Goal: Use online tool/utility: Utilize a website feature to perform a specific function

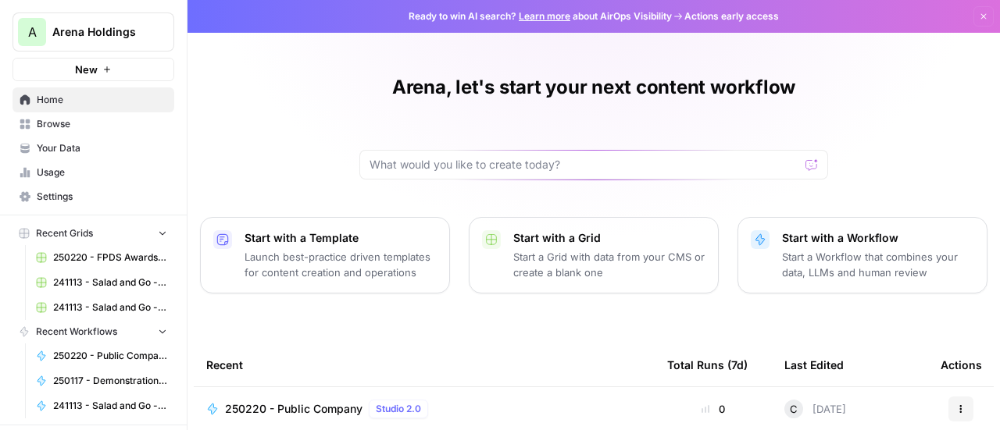
click at [157, 330] on icon "button" at bounding box center [162, 331] width 11 height 11
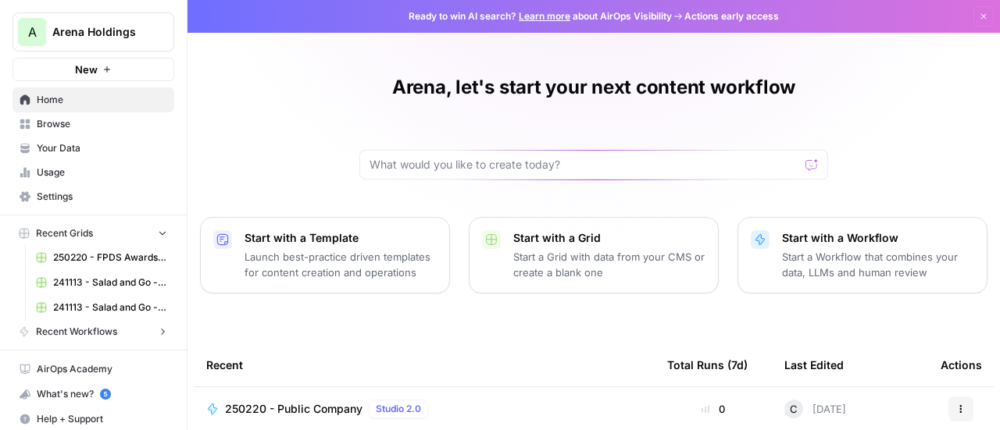
click at [157, 330] on icon "button" at bounding box center [162, 331] width 11 height 11
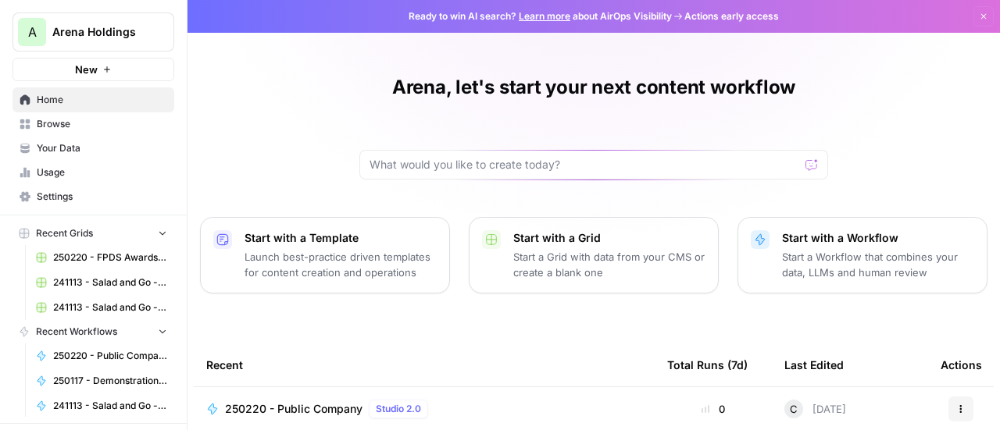
scroll to position [77, 0]
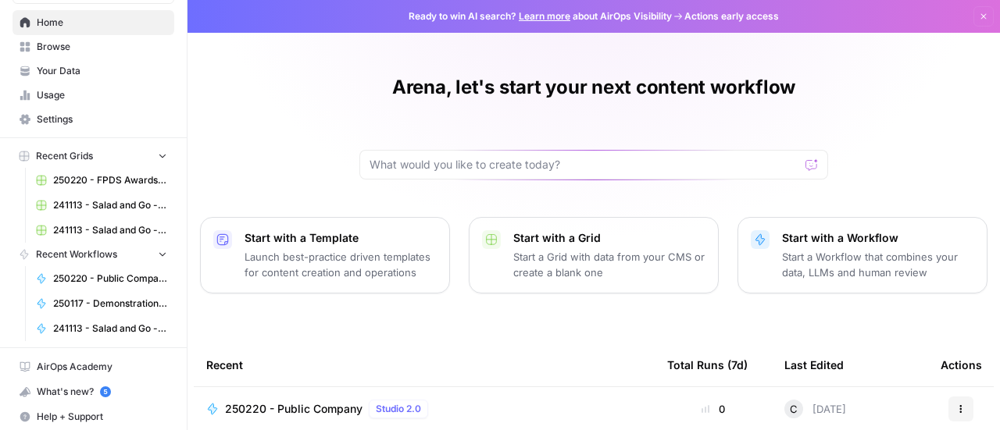
click at [25, 251] on icon "button" at bounding box center [24, 254] width 8 height 9
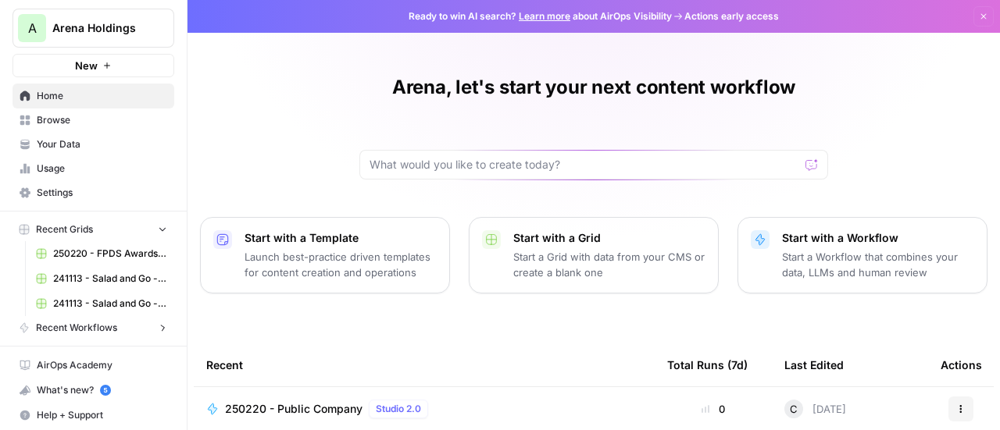
scroll to position [4, 0]
click at [98, 321] on span "Recent Workflows" at bounding box center [76, 328] width 81 height 14
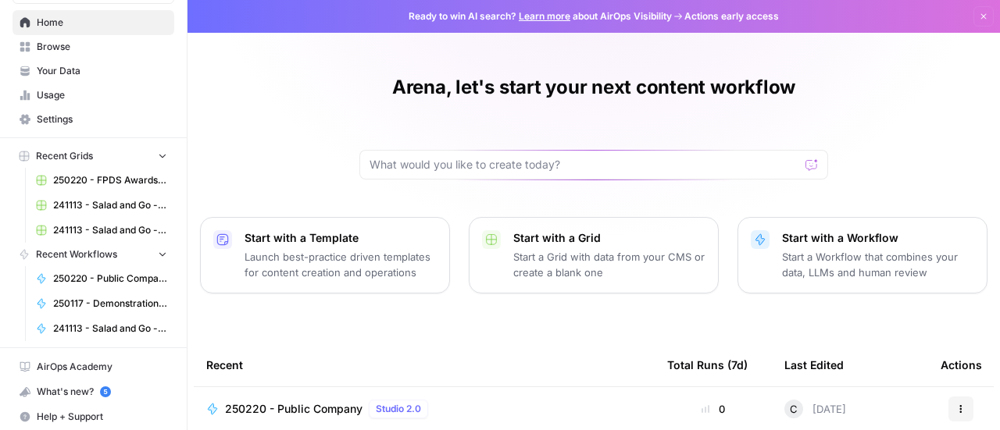
scroll to position [0, 0]
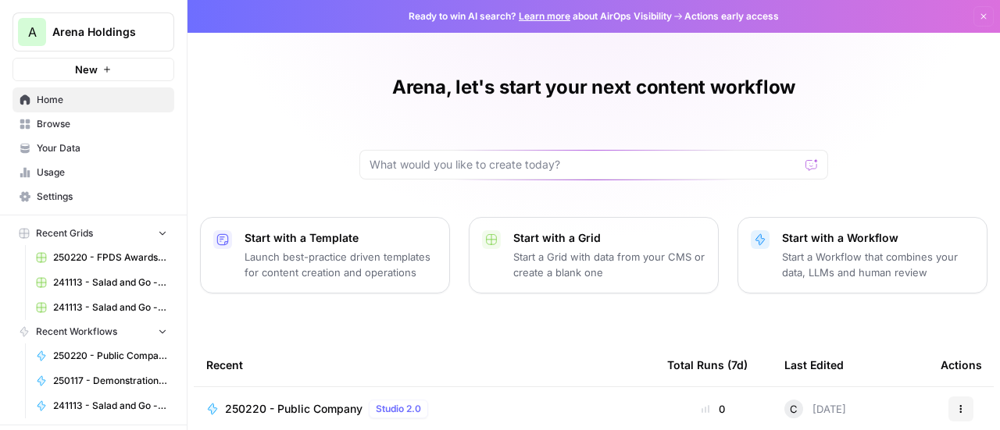
click at [61, 123] on span "Browse" at bounding box center [102, 124] width 130 height 14
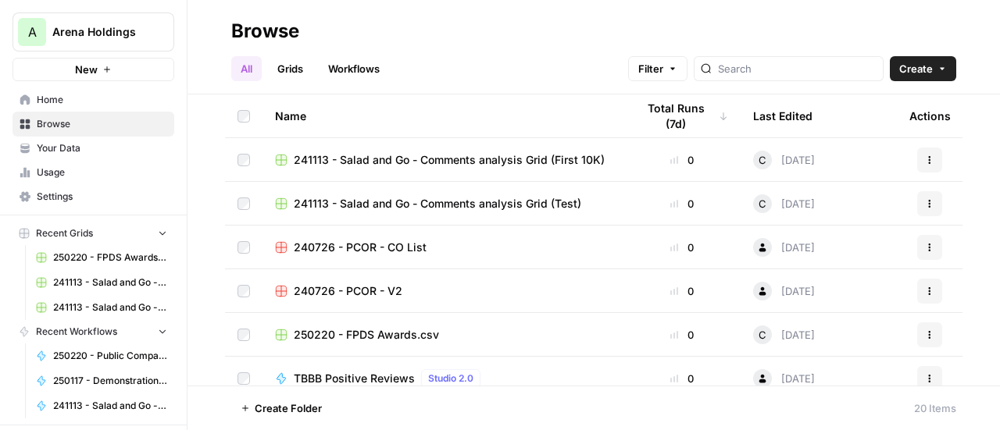
click at [358, 64] on link "Workflows" at bounding box center [354, 68] width 70 height 25
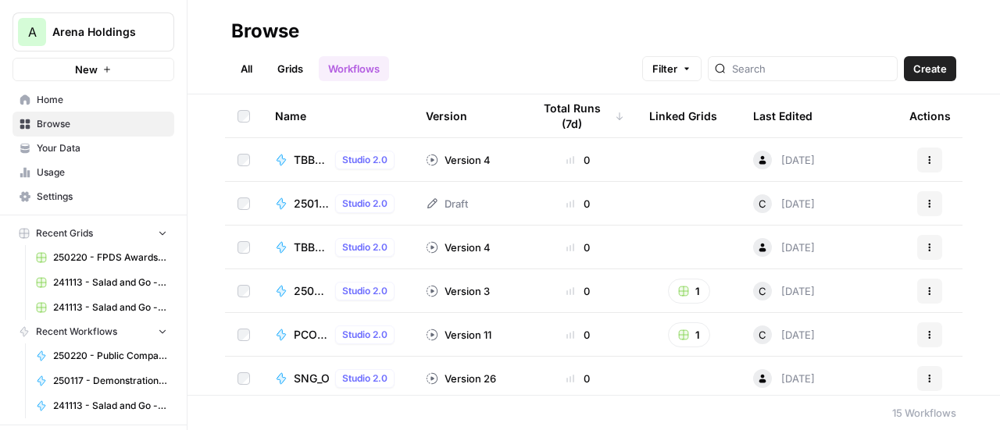
scroll to position [44, 0]
click at [245, 61] on link "All" at bounding box center [246, 68] width 30 height 25
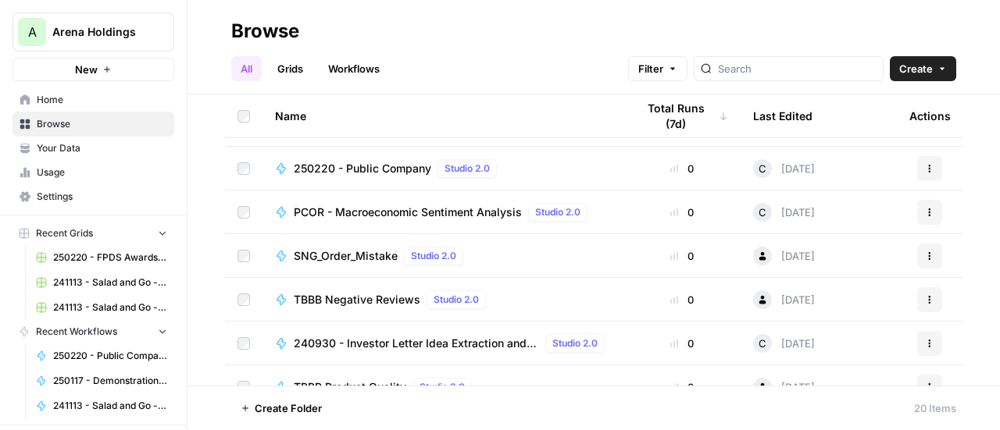
scroll to position [344, 0]
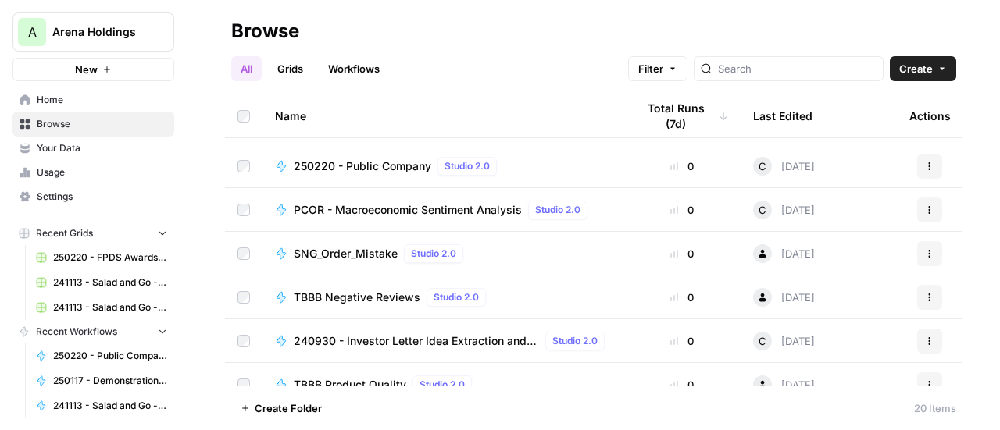
drag, startPoint x: 351, startPoint y: 326, endPoint x: 330, endPoint y: 330, distance: 22.2
click at [330, 330] on td "240930 - Investor Letter Idea Extraction and Synthesis Studio 2.0" at bounding box center [442, 340] width 361 height 43
click at [312, 341] on span "240930 - Investor Letter Idea Extraction and Synthesis" at bounding box center [416, 341] width 245 height 16
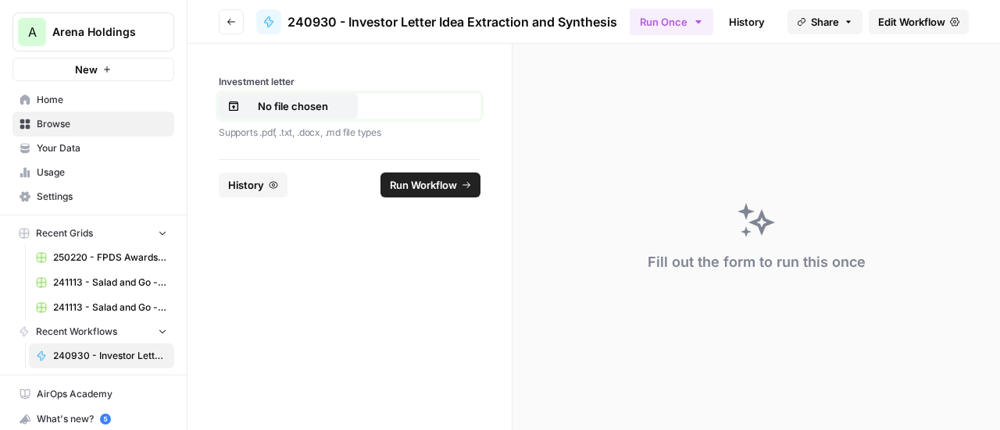
click at [285, 110] on p "No file chosen" at bounding box center [293, 106] width 100 height 16
click at [415, 184] on span "Run Workflow" at bounding box center [423, 185] width 67 height 16
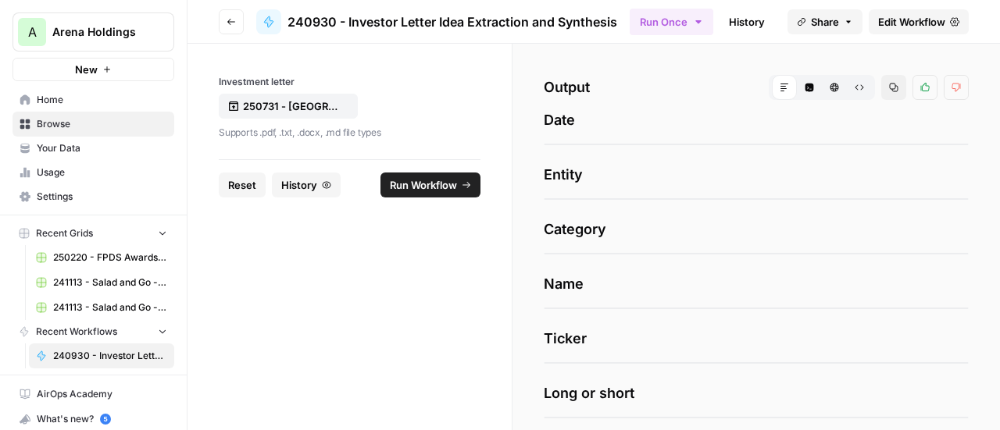
click at [847, 80] on button "Raw Output" at bounding box center [859, 87] width 25 height 25
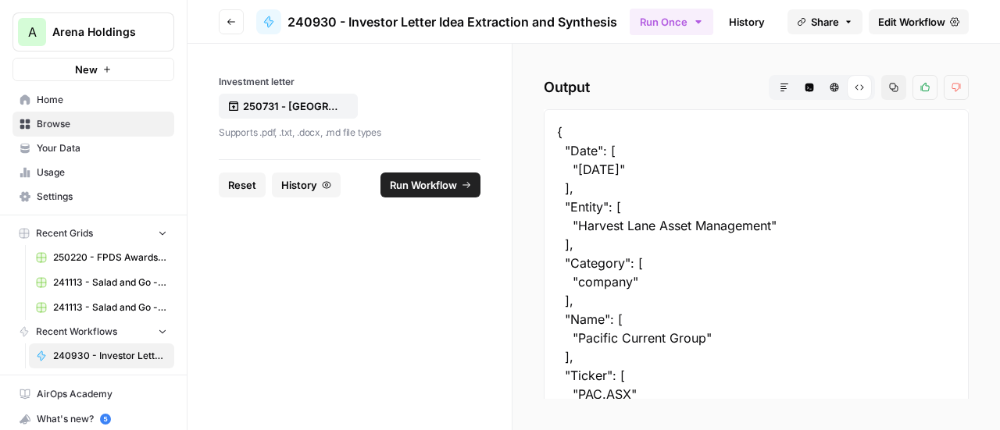
drag, startPoint x: 581, startPoint y: 167, endPoint x: 609, endPoint y: 169, distance: 28.2
click at [609, 169] on div "{ "Date": [ "[DATE]" ], "Entity": [ "Harvest Lane Asset Management" ], "Categor…" at bounding box center [756, 431] width 425 height 645
drag, startPoint x: 576, startPoint y: 168, endPoint x: 645, endPoint y: 166, distance: 68.7
click at [645, 166] on div "{ "Date": [ "[DATE]" ], "Entity": [ "Harvest Lane Asset Management" ], "Categor…" at bounding box center [756, 431] width 425 height 645
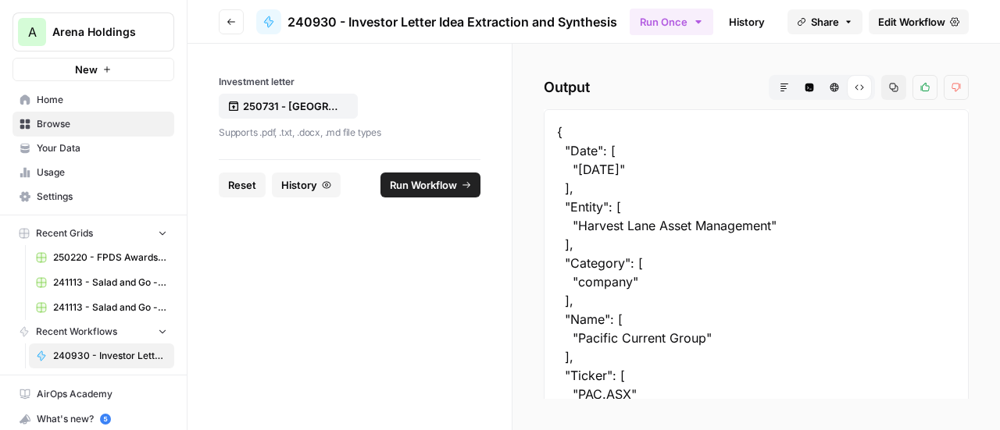
copy div "[DATE]"
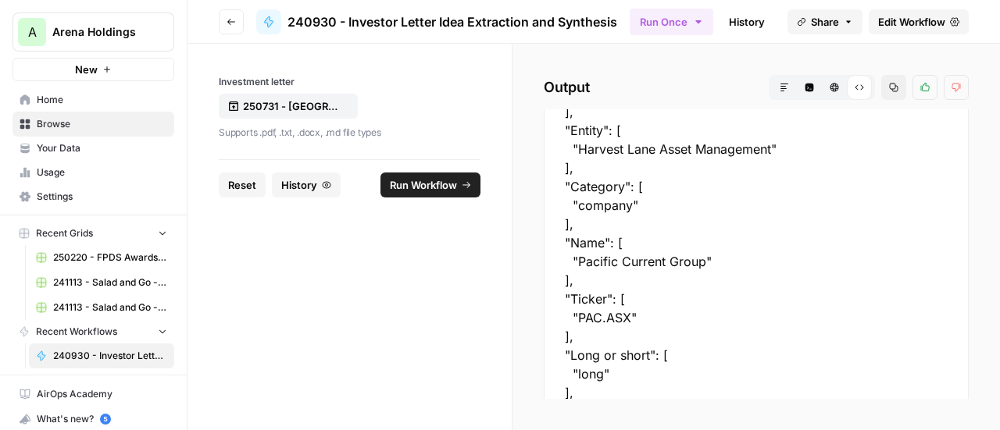
scroll to position [79, 0]
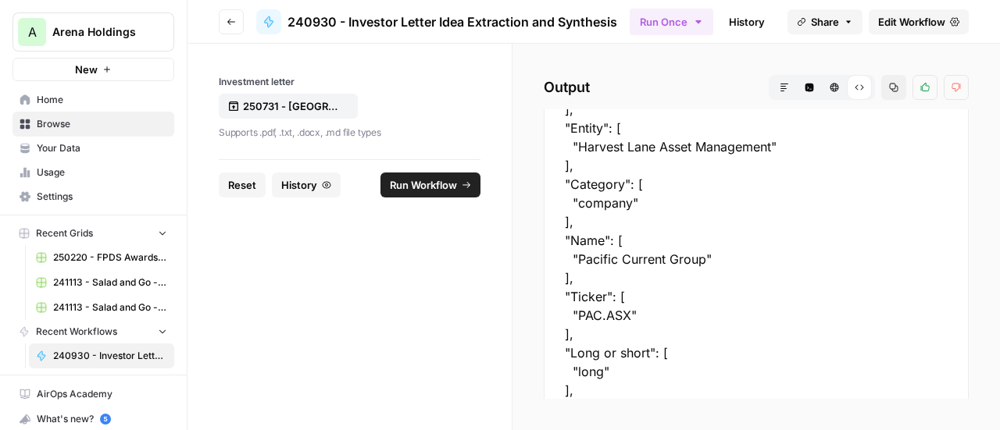
drag, startPoint x: 577, startPoint y: 258, endPoint x: 705, endPoint y: 260, distance: 128.1
click at [705, 260] on div "{ "Date": [ "[DATE]" ], "Entity": [ "Harvest Lane Asset Management" ], "Categor…" at bounding box center [756, 352] width 425 height 645
copy div "Pacific Current Group"
drag, startPoint x: 576, startPoint y: 313, endPoint x: 626, endPoint y: 316, distance: 50.8
click at [626, 316] on div "{ "Date": [ "[DATE]" ], "Entity": [ "Harvest Lane Asset Management" ], "Categor…" at bounding box center [756, 352] width 425 height 645
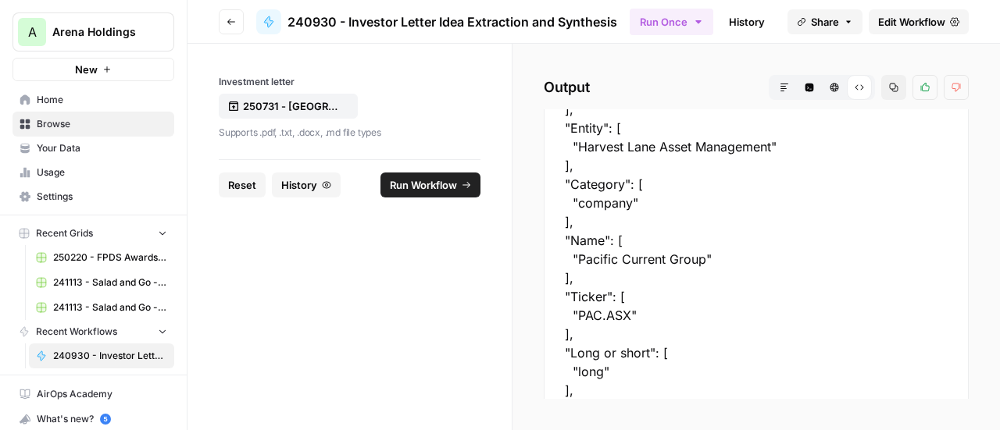
copy div "PAC.ASX"
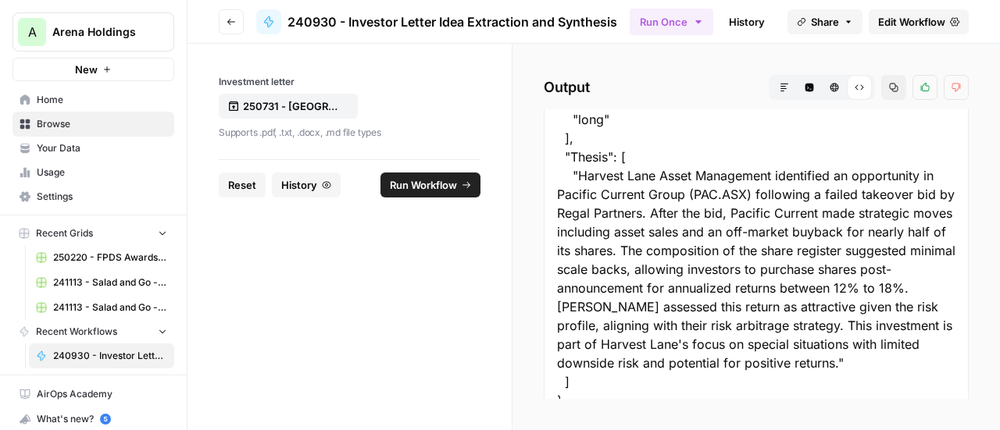
scroll to position [334, 0]
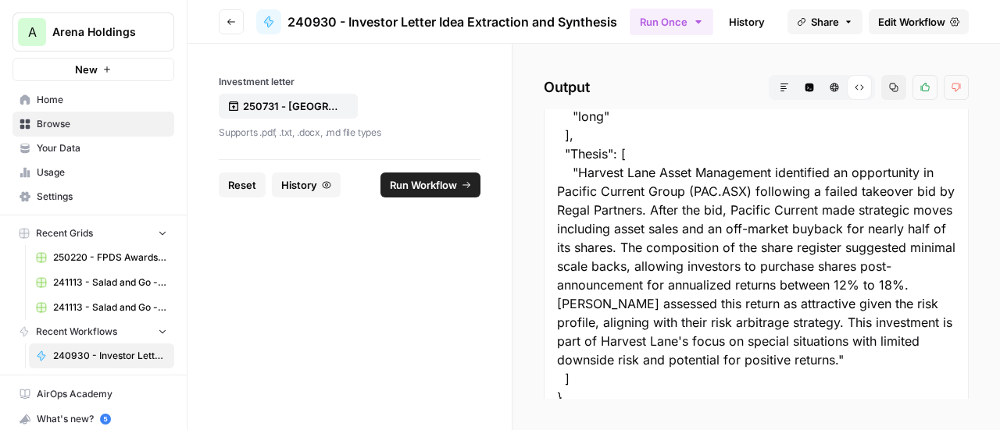
drag, startPoint x: 576, startPoint y: 171, endPoint x: 907, endPoint y: 359, distance: 380.2
click at [907, 359] on div "{ "Date": [ "[DATE]" ], "Entity": [ "Harvest Lane Asset Management" ], "Categor…" at bounding box center [756, 97] width 425 height 645
copy div "Harvest Lane Asset Management identified an opportunity in Pacific Current Grou…"
click at [261, 111] on p "250731 - [GEOGRAPHIC_DATA] AM - [DATE].pdf" at bounding box center [293, 106] width 100 height 16
click at [417, 187] on span "Run Workflow" at bounding box center [423, 185] width 67 height 16
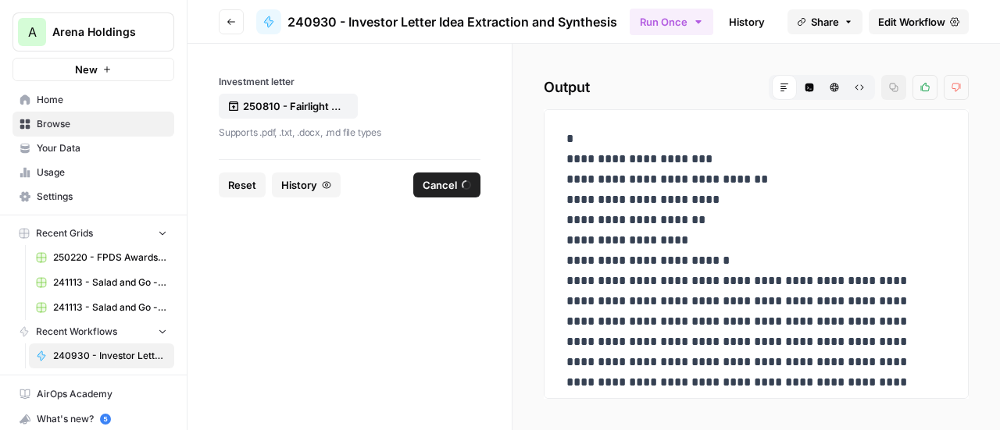
drag, startPoint x: 625, startPoint y: 159, endPoint x: 642, endPoint y: 158, distance: 17.3
click at [642, 158] on p "**********" at bounding box center [750, 312] width 368 height 366
click at [642, 158] on p "**********" at bounding box center [750, 322] width 368 height 386
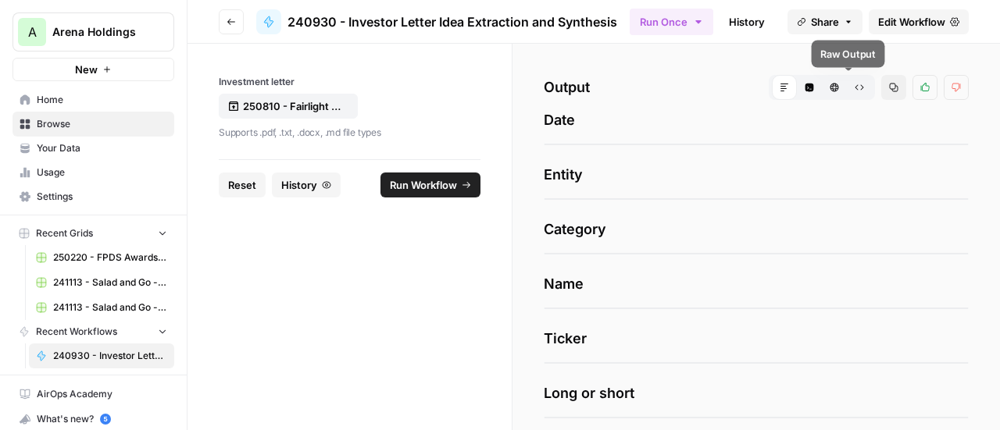
click at [854, 85] on icon "button" at bounding box center [858, 87] width 9 height 9
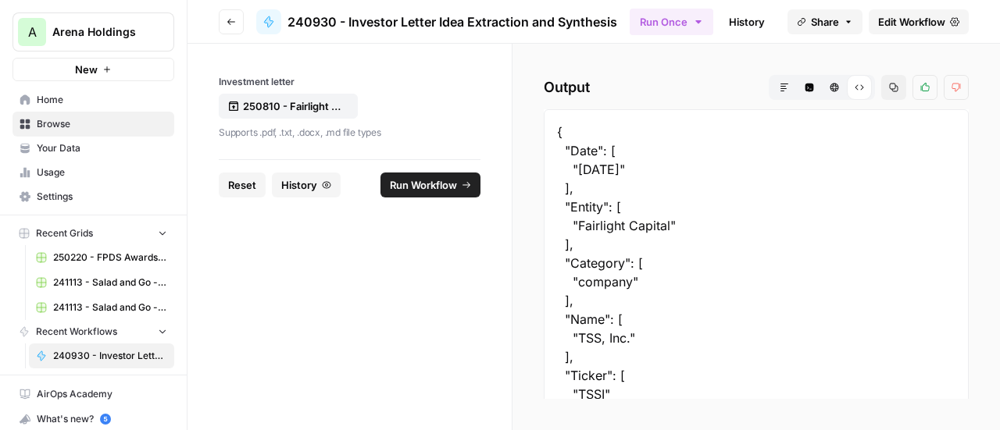
drag, startPoint x: 580, startPoint y: 169, endPoint x: 644, endPoint y: 171, distance: 64.1
click at [644, 171] on div "{ "Date": [ "[DATE]" ], "Entity": [ "Fairlight Capital" ], "Category": [ "compa…" at bounding box center [756, 431] width 425 height 645
copy div "[DATE]"
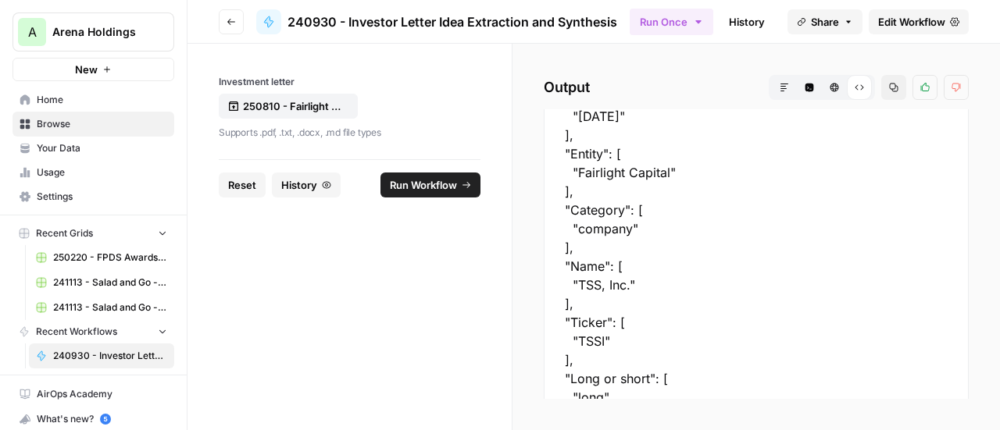
drag, startPoint x: 578, startPoint y: 284, endPoint x: 632, endPoint y: 283, distance: 53.9
click at [632, 283] on div "{ "Date": [ "[DATE]" ], "Entity": [ "Fairlight Capital" ], "Category": [ "compa…" at bounding box center [756, 378] width 425 height 645
copy div "TSS, Inc."
drag, startPoint x: 580, startPoint y: 339, endPoint x: 601, endPoint y: 341, distance: 22.0
click at [601, 341] on div "{ "Date": [ "[DATE]" ], "Entity": [ "Fairlight Capital" ], "Category": [ "compa…" at bounding box center [756, 378] width 425 height 645
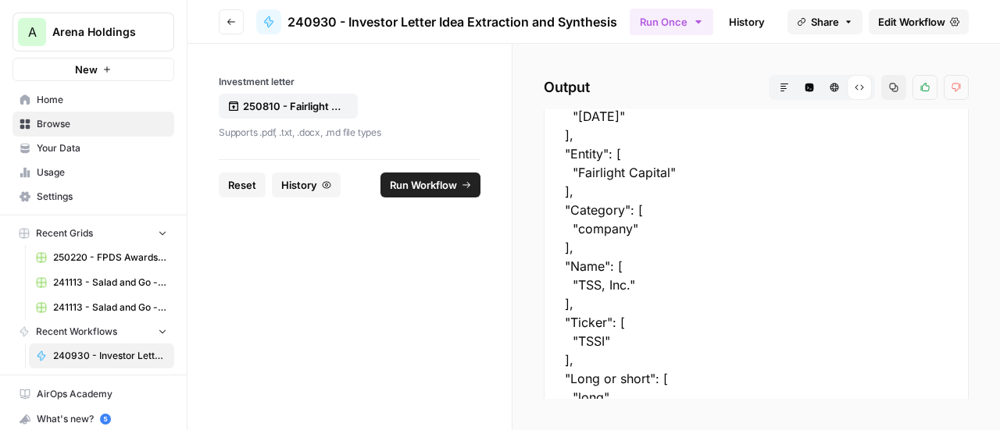
copy div "TSSI"
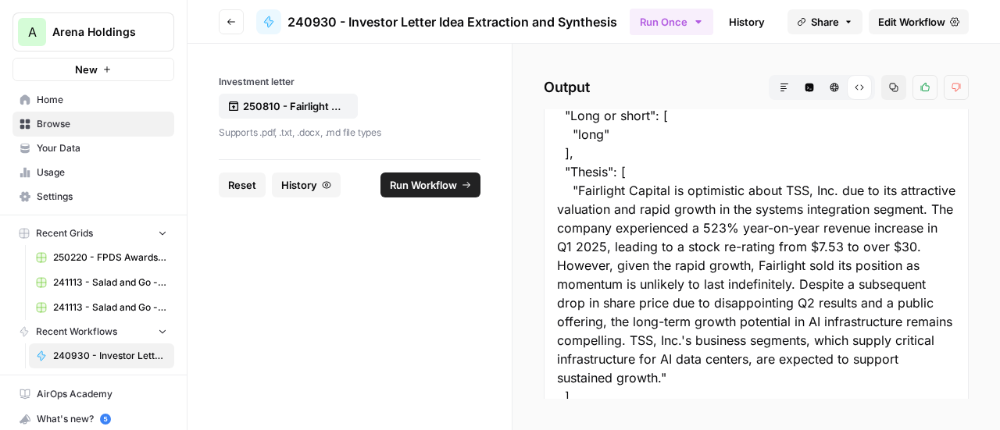
scroll to position [325, 0]
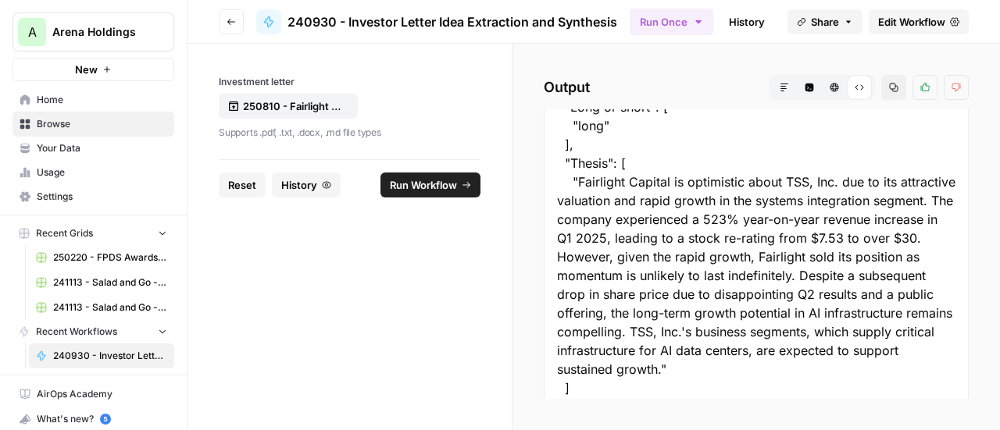
drag, startPoint x: 577, startPoint y: 181, endPoint x: 804, endPoint y: 366, distance: 292.5
click at [804, 366] on div "{ "Date": [ "[DATE]" ], "Entity": [ "Fairlight Capital" ], "Category": [ "compa…" at bounding box center [756, 106] width 425 height 645
copy div "Fairlight Capital is optimistic about TSS, Inc. due to its attractive valuation…"
click at [243, 103] on p "250810 - Fairlight Capital - 2025 Q2.pdf" at bounding box center [293, 106] width 100 height 16
click at [411, 191] on span "Run Workflow" at bounding box center [423, 185] width 67 height 16
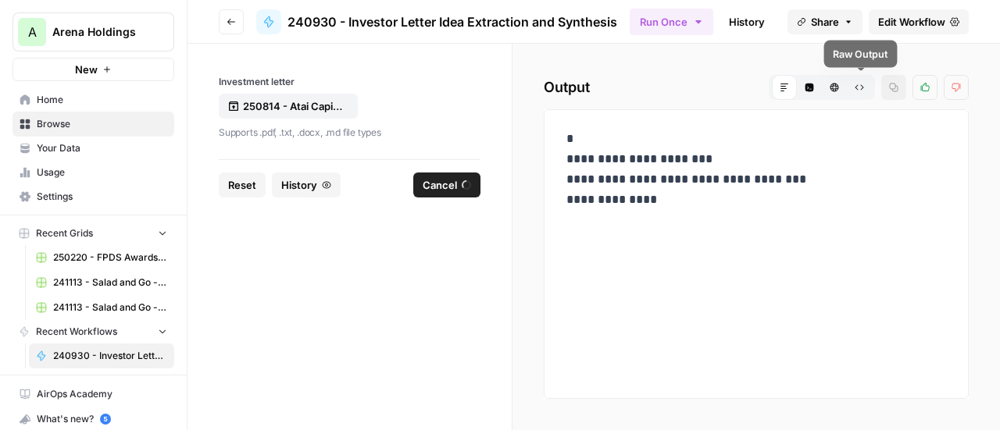
click at [858, 85] on icon "button" at bounding box center [858, 87] width 9 height 9
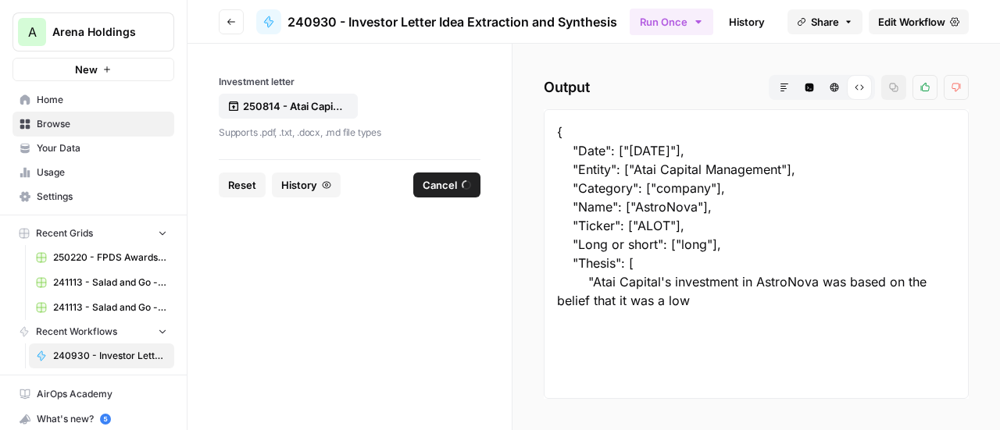
drag, startPoint x: 629, startPoint y: 148, endPoint x: 691, endPoint y: 149, distance: 62.5
click at [691, 149] on div "{ "Date": ["[DATE]"], "Entity": ["Atai Capital Management"], "Category": ["comp…" at bounding box center [756, 254] width 425 height 290
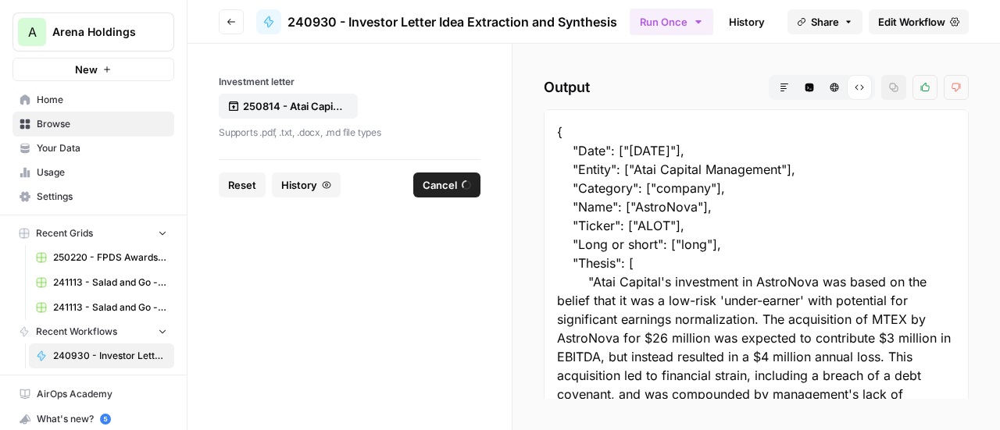
drag, startPoint x: 629, startPoint y: 149, endPoint x: 678, endPoint y: 153, distance: 48.6
click at [678, 153] on div "{ "Date": ["[DATE]"], "Entity": ["Atai Capital Management"], "Category": ["comp…" at bounding box center [756, 291] width 425 height 364
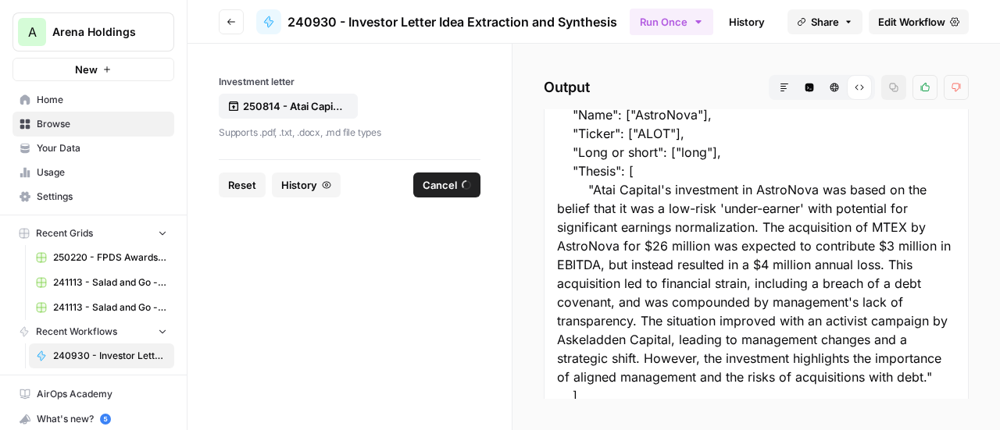
scroll to position [130, 0]
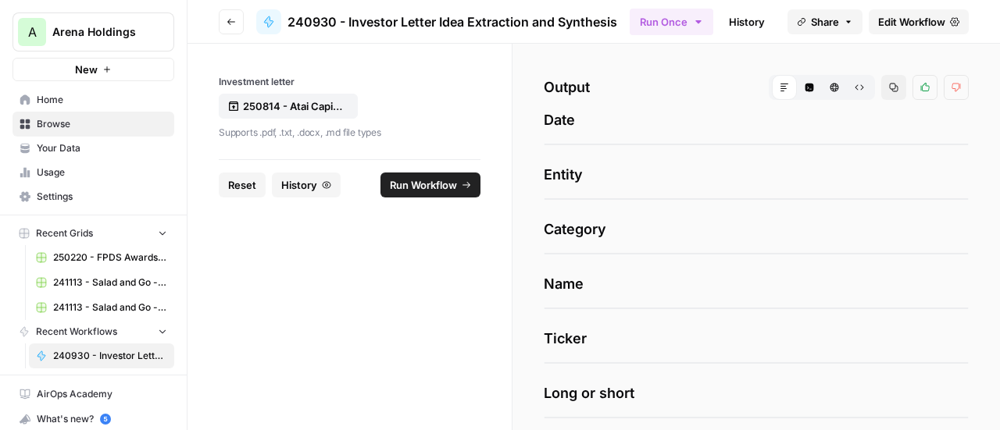
click at [858, 87] on button "Raw Output" at bounding box center [859, 87] width 25 height 25
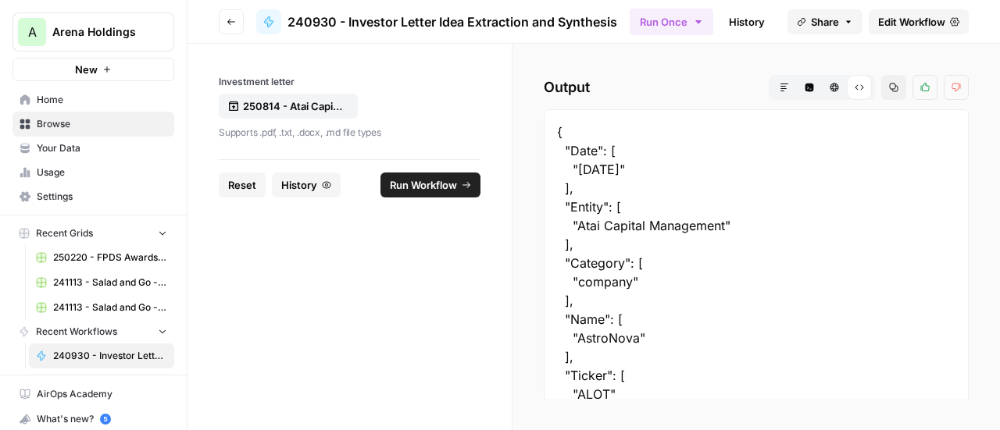
drag, startPoint x: 580, startPoint y: 169, endPoint x: 644, endPoint y: 169, distance: 64.0
click at [644, 169] on div "{ "Date": [ "[DATE]" ], "Entity": [ "Atai Capital Management" ], "Category": [ …" at bounding box center [756, 431] width 425 height 645
copy div "[DATE]"
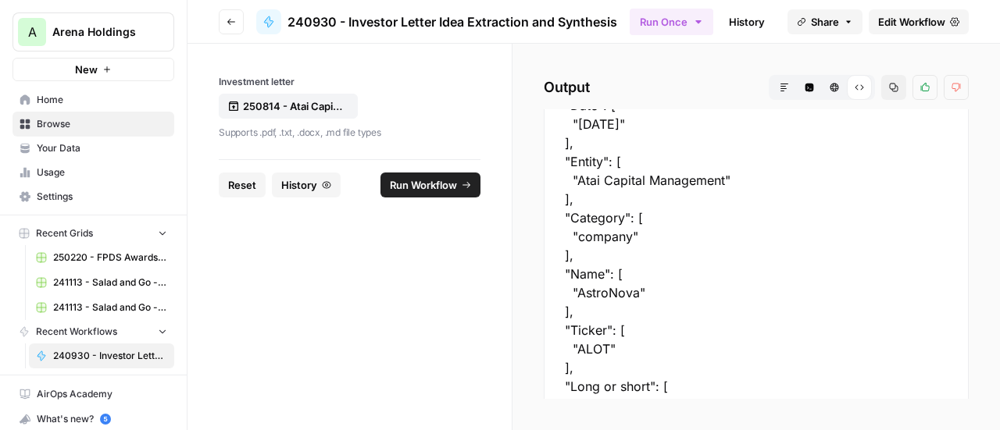
drag, startPoint x: 576, startPoint y: 291, endPoint x: 636, endPoint y: 292, distance: 59.4
click at [636, 292] on div "{ "Date": [ "[DATE]" ], "Entity": [ "Atai Capital Management" ], "Category": [ …" at bounding box center [756, 386] width 425 height 645
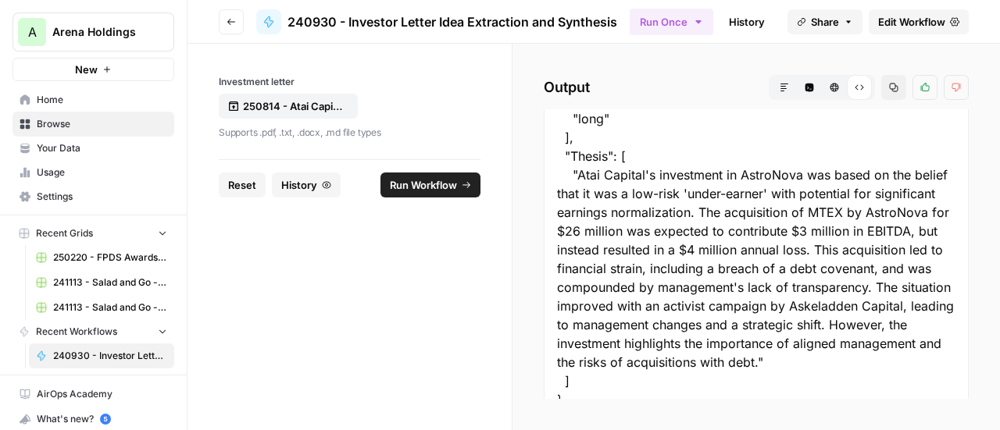
scroll to position [355, 0]
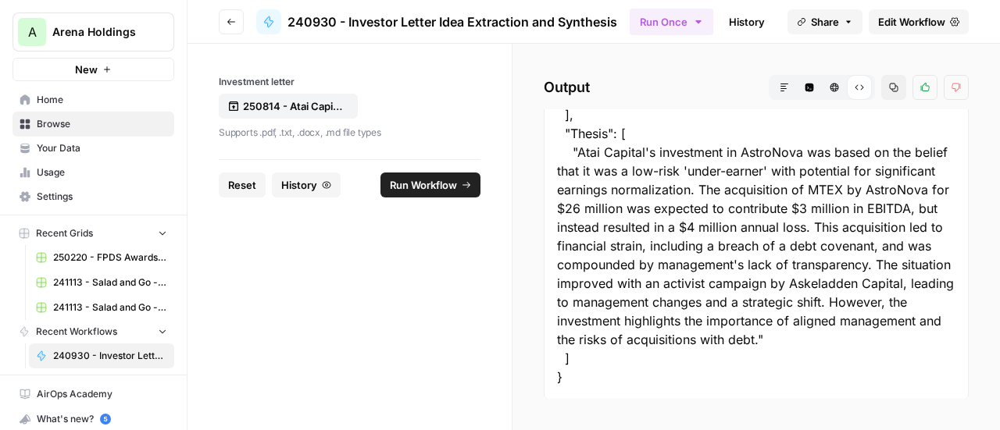
drag, startPoint x: 578, startPoint y: 226, endPoint x: 925, endPoint y: 340, distance: 365.0
click at [925, 340] on div "{ "Date": [ "[DATE]" ], "Entity": [ "Atai Capital Management" ], "Category": [ …" at bounding box center [756, 77] width 425 height 645
click at [292, 101] on p "250814 - Atai Capital - 2025 Q2.pdf" at bounding box center [293, 106] width 100 height 16
click at [416, 177] on span "Run Workflow" at bounding box center [423, 185] width 67 height 16
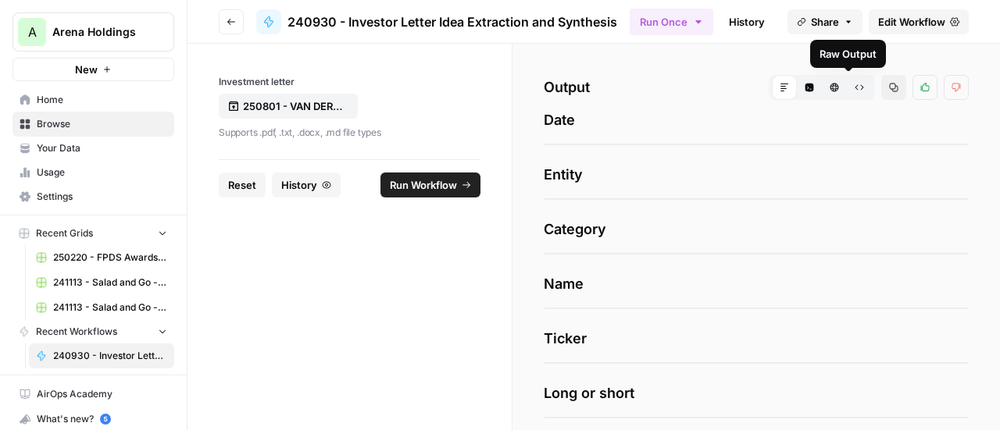
click at [854, 87] on span "Raw Output" at bounding box center [854, 87] width 1 height 1
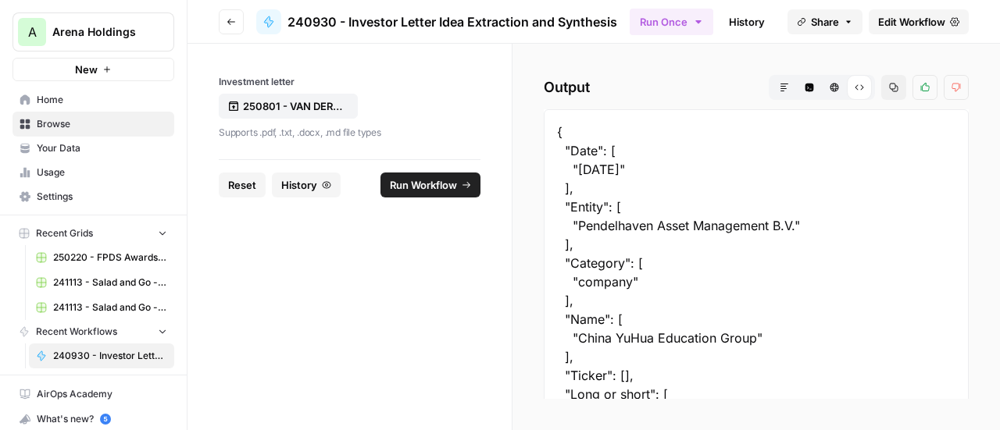
drag, startPoint x: 578, startPoint y: 169, endPoint x: 644, endPoint y: 171, distance: 65.6
click at [644, 171] on div "{ "Date": [ "[DATE]" ], "Entity": [ "Pendelhaven Asset Management B.V." ], "Cat…" at bounding box center [756, 413] width 425 height 608
drag, startPoint x: 578, startPoint y: 224, endPoint x: 792, endPoint y: 227, distance: 214.0
click at [792, 227] on div "{ "Date": [ "[DATE]" ], "Entity": [ "Pendelhaven Asset Management B.V." ], "Cat…" at bounding box center [756, 413] width 425 height 608
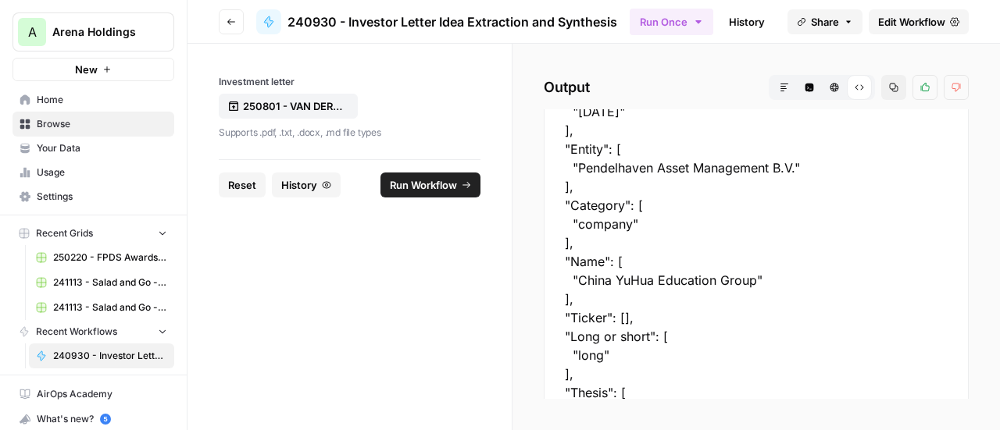
scroll to position [84, 0]
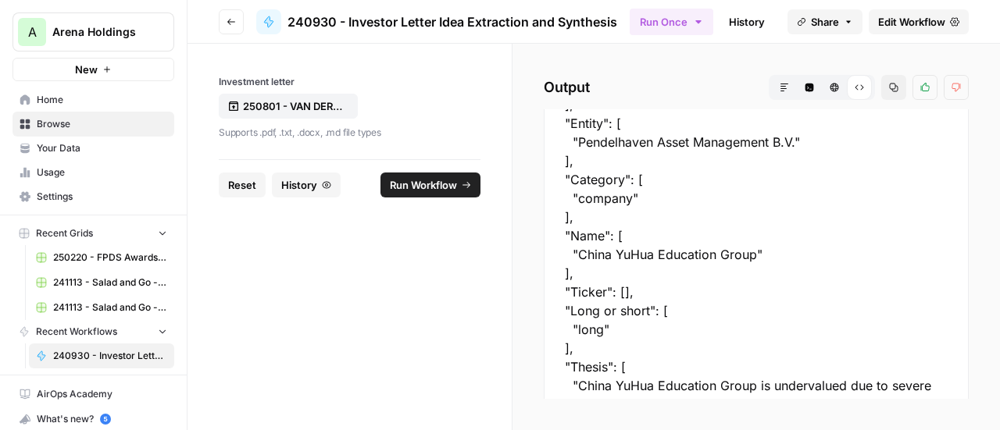
drag, startPoint x: 578, startPoint y: 251, endPoint x: 786, endPoint y: 255, distance: 207.8
click at [786, 255] on div "{ "Date": [ "[DATE]" ], "Entity": [ "Pendelhaven Asset Management B.V." ], "Cat…" at bounding box center [756, 330] width 425 height 608
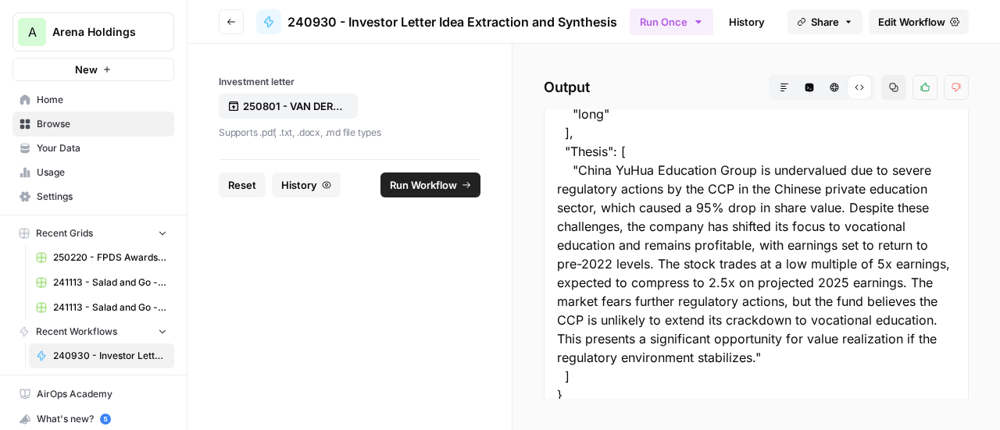
scroll to position [303, 0]
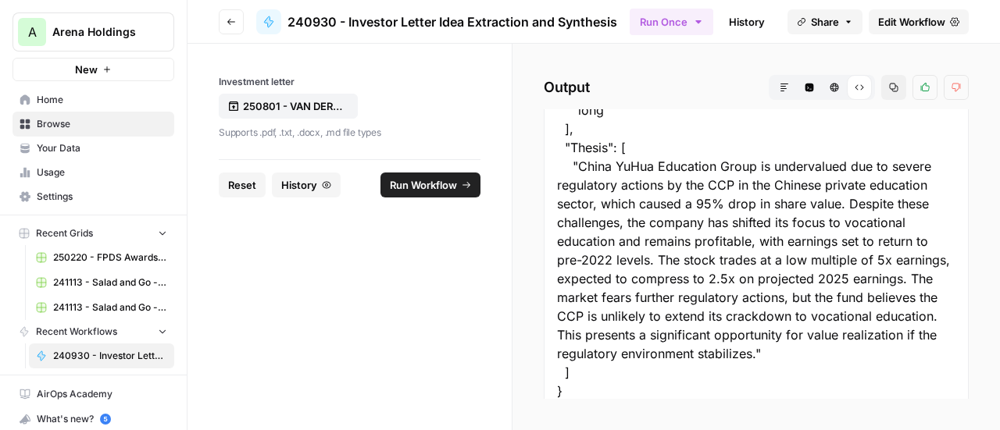
drag, startPoint x: 580, startPoint y: 164, endPoint x: 887, endPoint y: 354, distance: 361.5
click at [887, 354] on div "{ "Date": [ "[DATE]" ], "Entity": [ "Pendelhaven Asset Management B.V." ], "Cat…" at bounding box center [756, 110] width 425 height 608
